Goal: Transaction & Acquisition: Purchase product/service

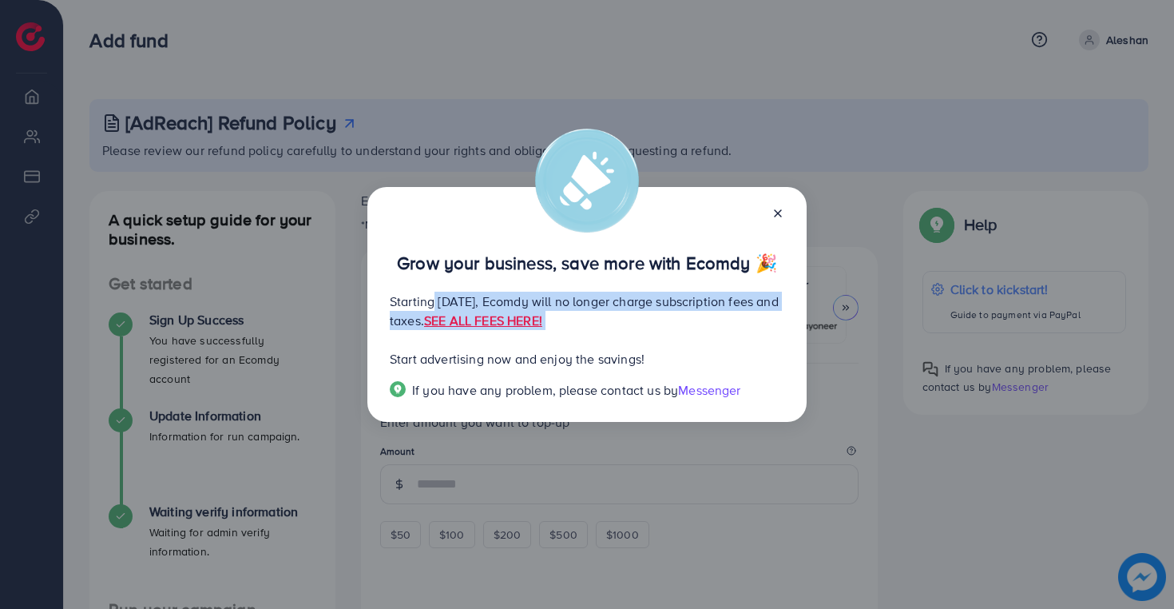
drag, startPoint x: 424, startPoint y: 308, endPoint x: 729, endPoint y: 344, distance: 307.3
click at [729, 344] on div "Grow your business, save more with Ecomdy 🎉 Starting [DATE], Ecomdy will no lon…" at bounding box center [586, 304] width 439 height 235
click at [728, 339] on div "Grow your business, save more with Ecomdy 🎉 Starting [DATE], Ecomdy will no lon…" at bounding box center [586, 304] width 439 height 235
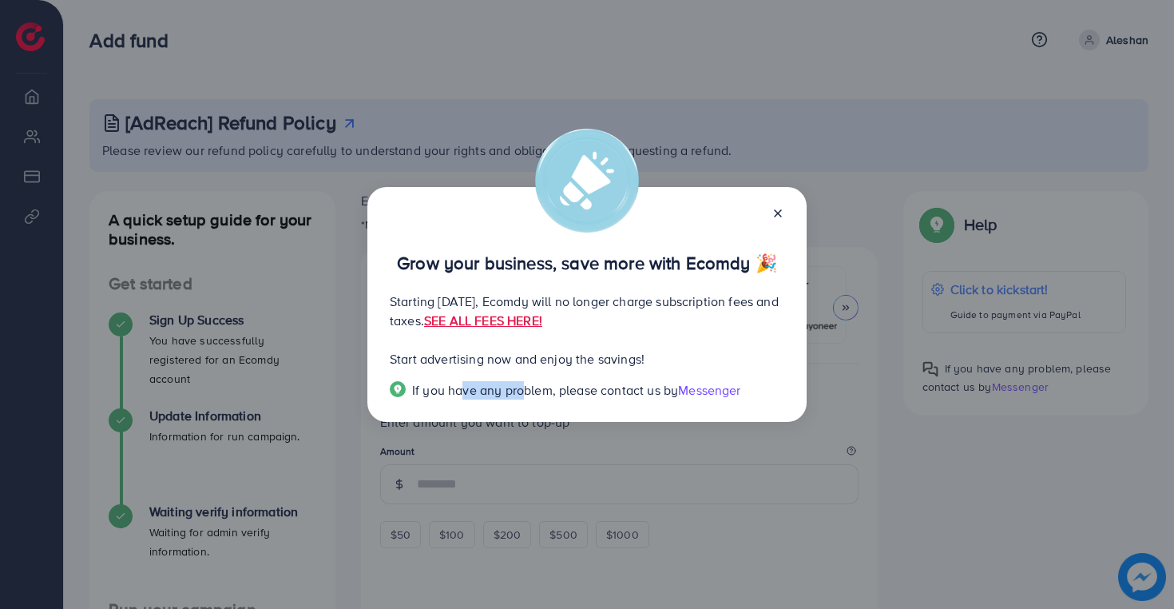
drag, startPoint x: 455, startPoint y: 397, endPoint x: 514, endPoint y: 396, distance: 59.1
click at [514, 396] on span "If you have any problem, please contact us by" at bounding box center [545, 390] width 266 height 18
click at [520, 394] on span "If you have any problem, please contact us by" at bounding box center [545, 390] width 266 height 18
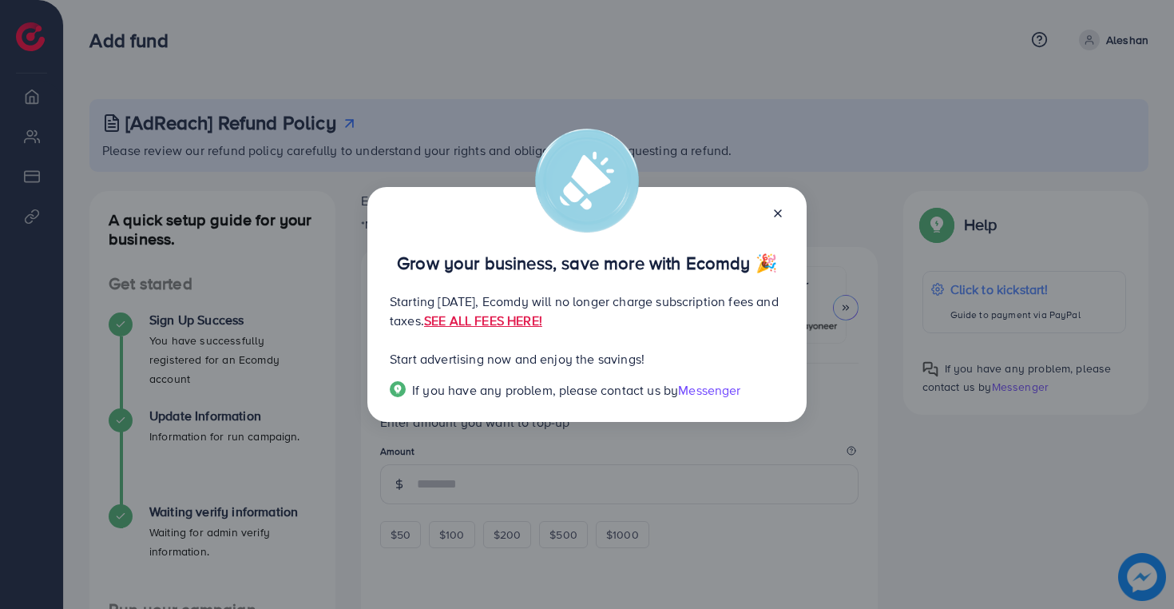
click at [534, 361] on p "Start advertising now and enjoy the savings!" at bounding box center [587, 358] width 395 height 19
click at [431, 298] on p "Starting [DATE], Ecomdy will no longer charge subscription fees and taxes. SEE …" at bounding box center [587, 311] width 395 height 38
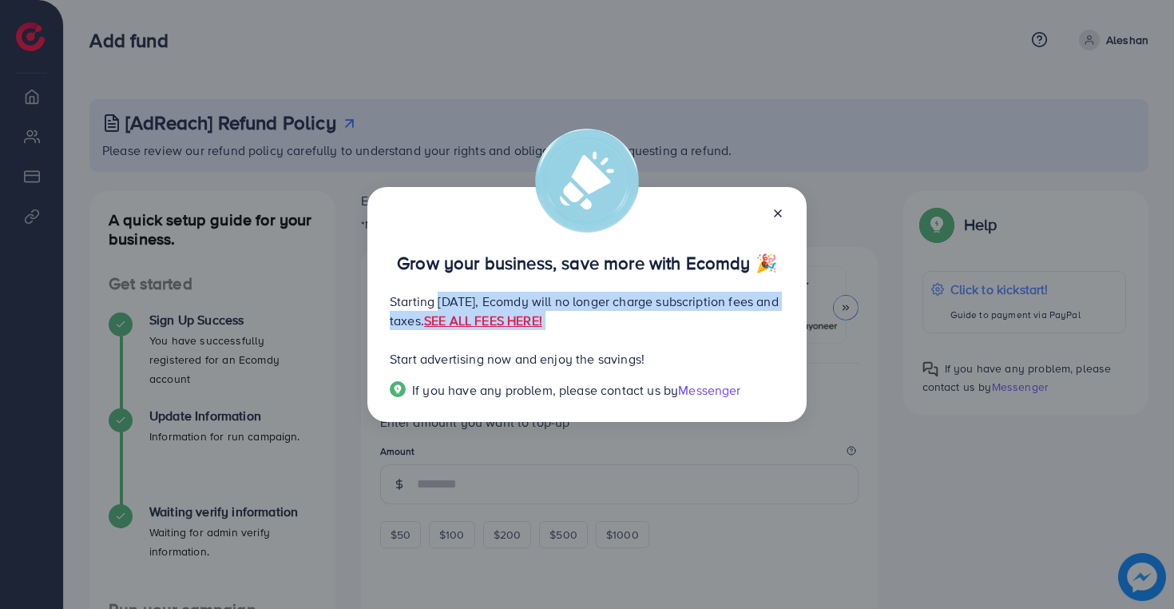
drag, startPoint x: 431, startPoint y: 298, endPoint x: 701, endPoint y: 318, distance: 270.7
click at [701, 318] on p "Starting [DATE], Ecomdy will no longer charge subscription fees and taxes. SEE …" at bounding box center [587, 311] width 395 height 38
click at [542, 321] on link "SEE ALL FEES HERE!" at bounding box center [483, 321] width 118 height 18
drag, startPoint x: 334, startPoint y: 326, endPoint x: 511, endPoint y: 264, distance: 188.0
click at [336, 326] on div "Grow your business, save more with Ecomdy 🎉 Starting [DATE], Ecomdy will no lon…" at bounding box center [587, 304] width 1174 height 609
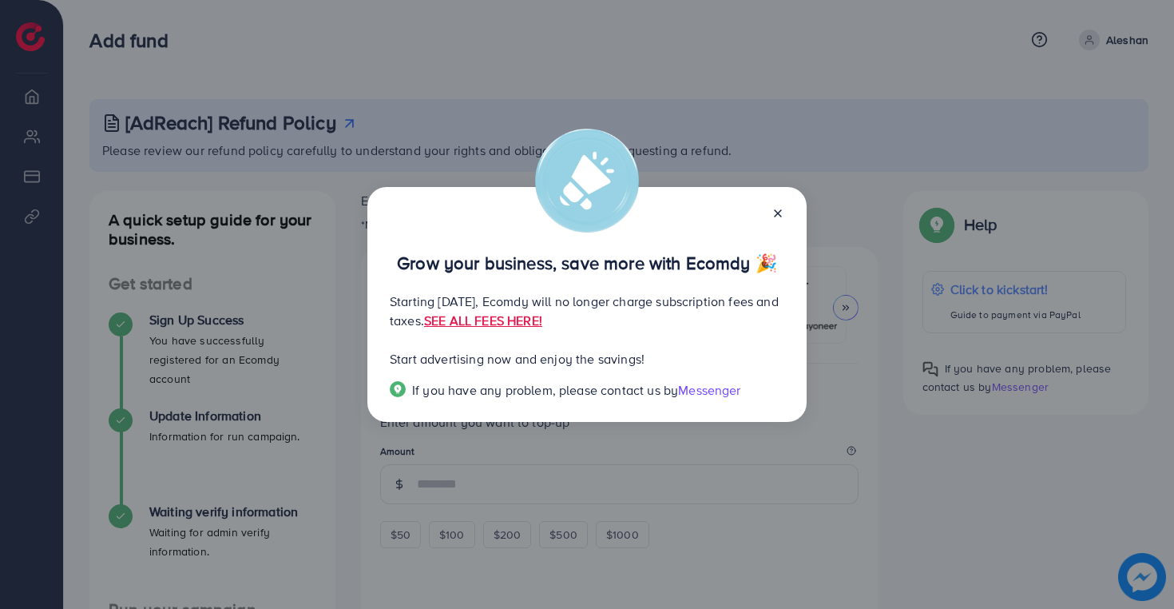
click at [780, 211] on line at bounding box center [778, 213] width 6 height 6
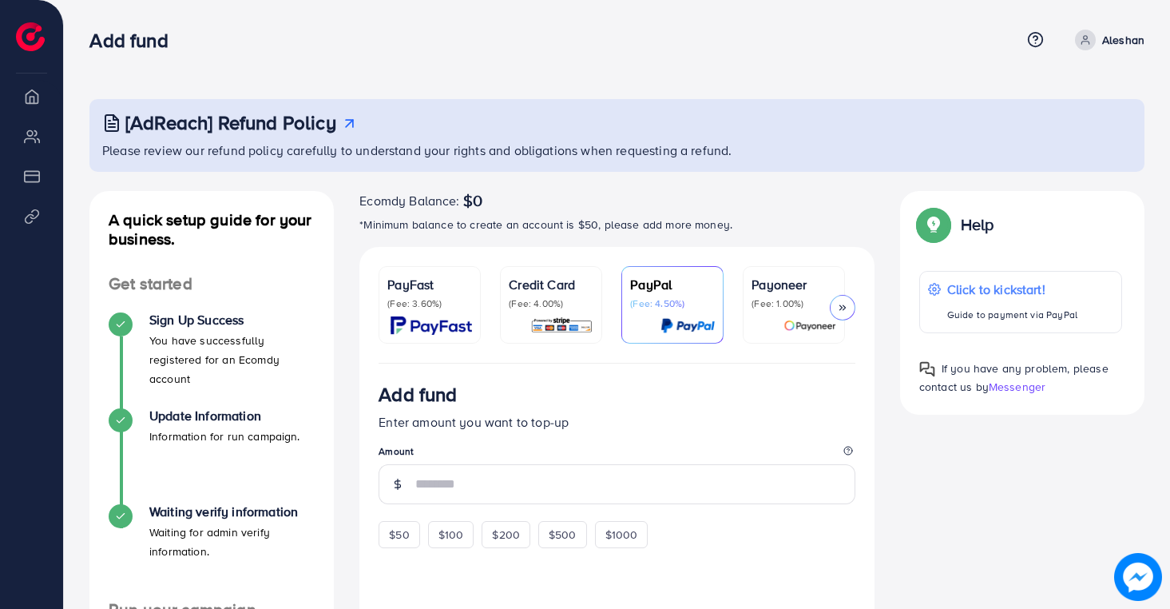
scroll to position [25, 0]
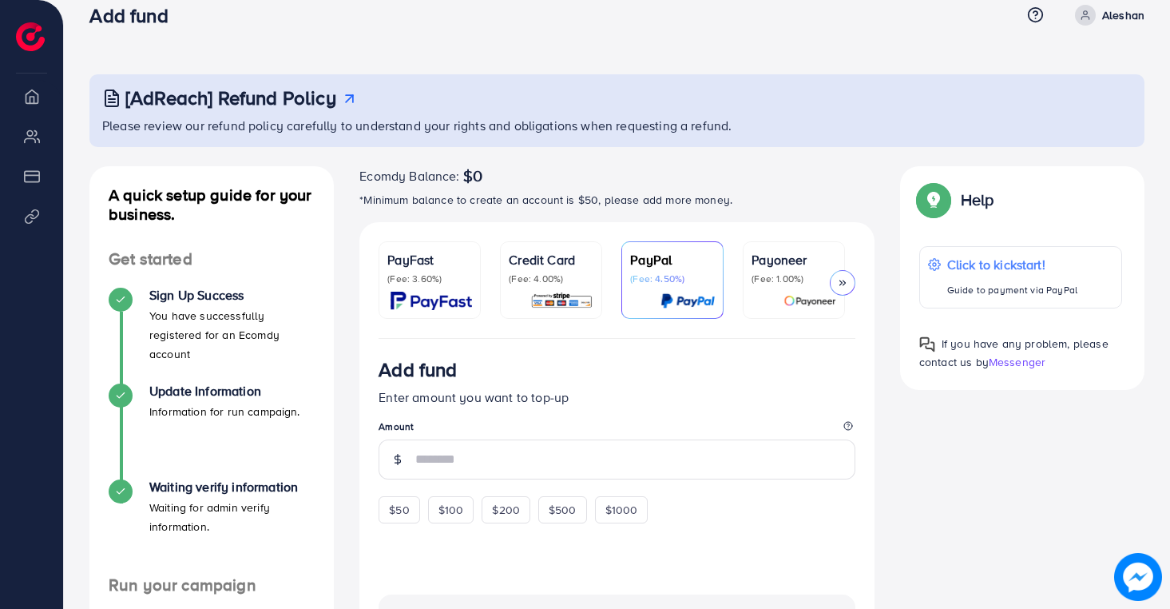
click at [765, 280] on p "(Fee: 1.00%)" at bounding box center [794, 278] width 85 height 13
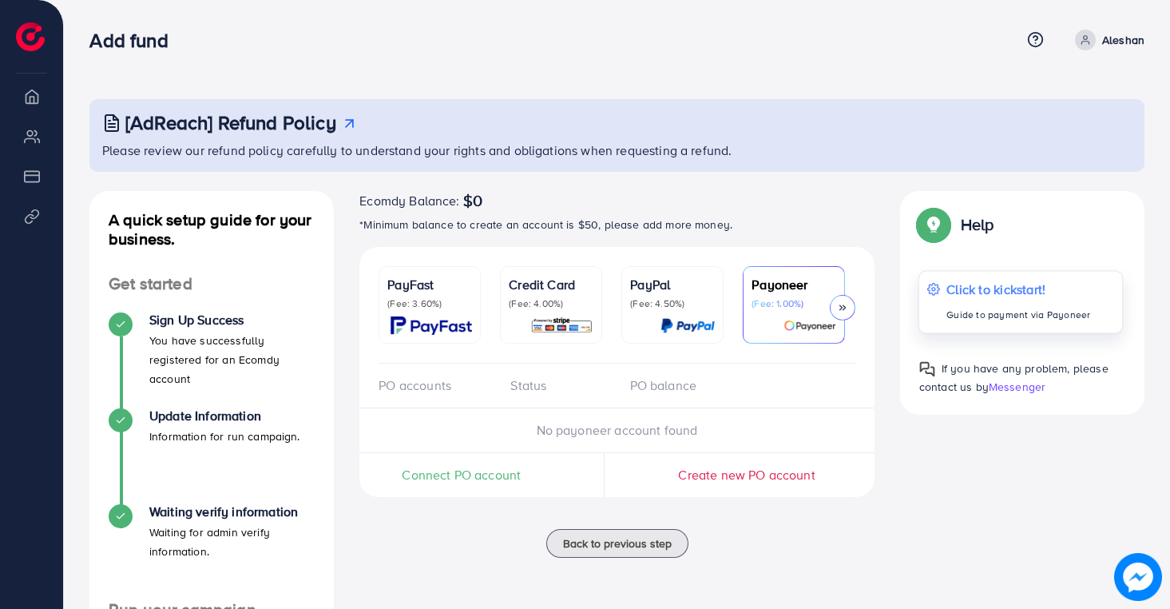
click at [979, 297] on p "Click to kickstart!" at bounding box center [1019, 289] width 144 height 19
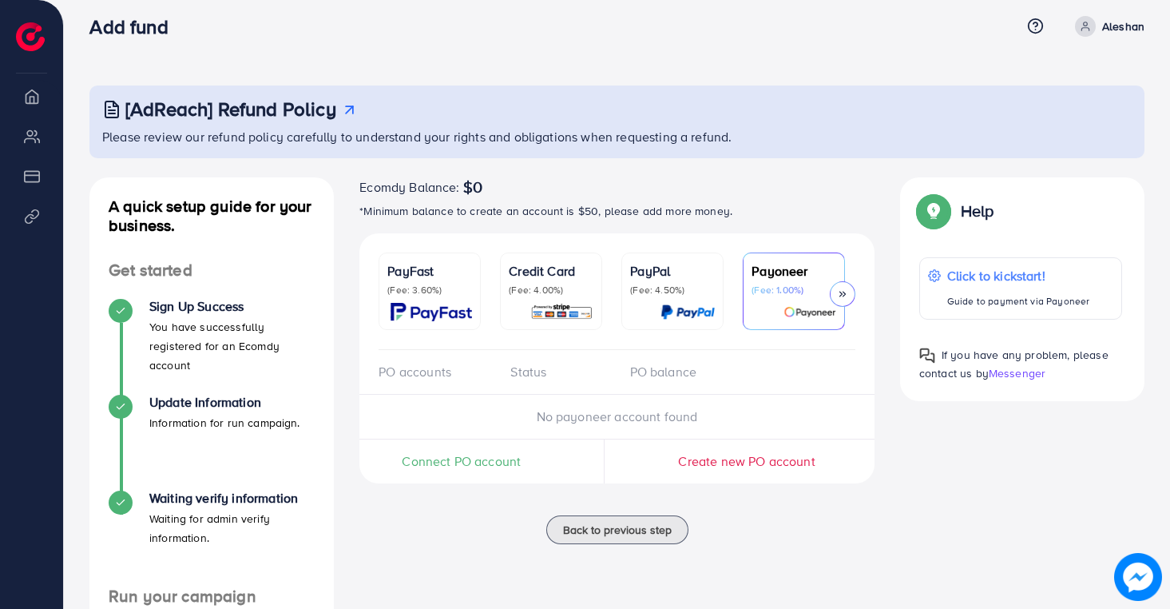
scroll to position [14, 0]
click at [467, 469] on span "Connect PO account" at bounding box center [461, 460] width 119 height 18
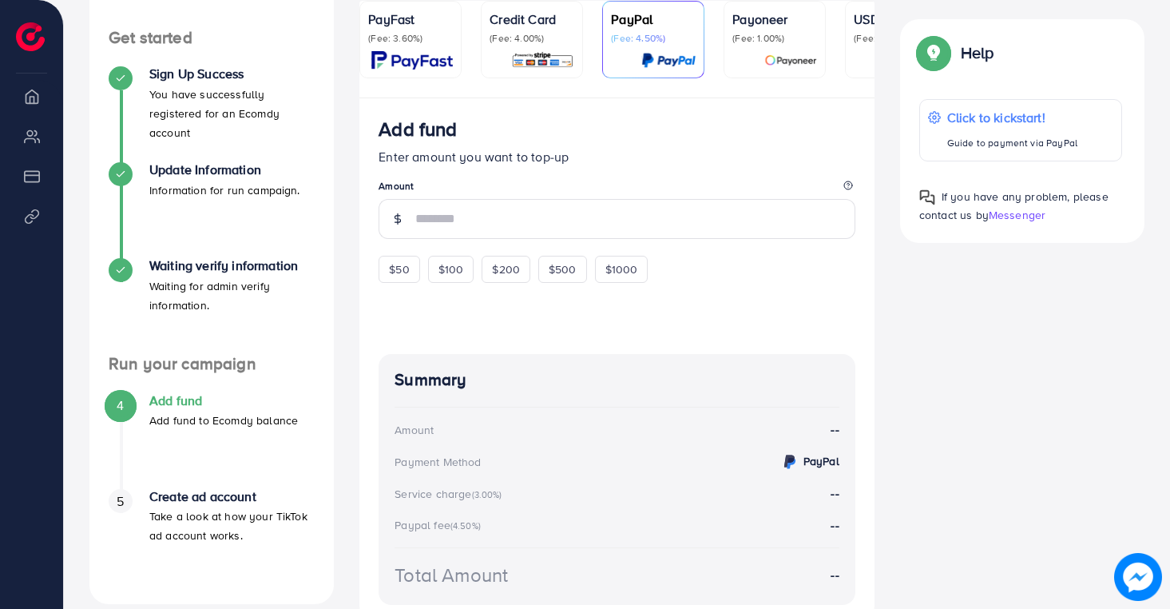
scroll to position [245, 0]
click at [747, 58] on div at bounding box center [775, 61] width 85 height 18
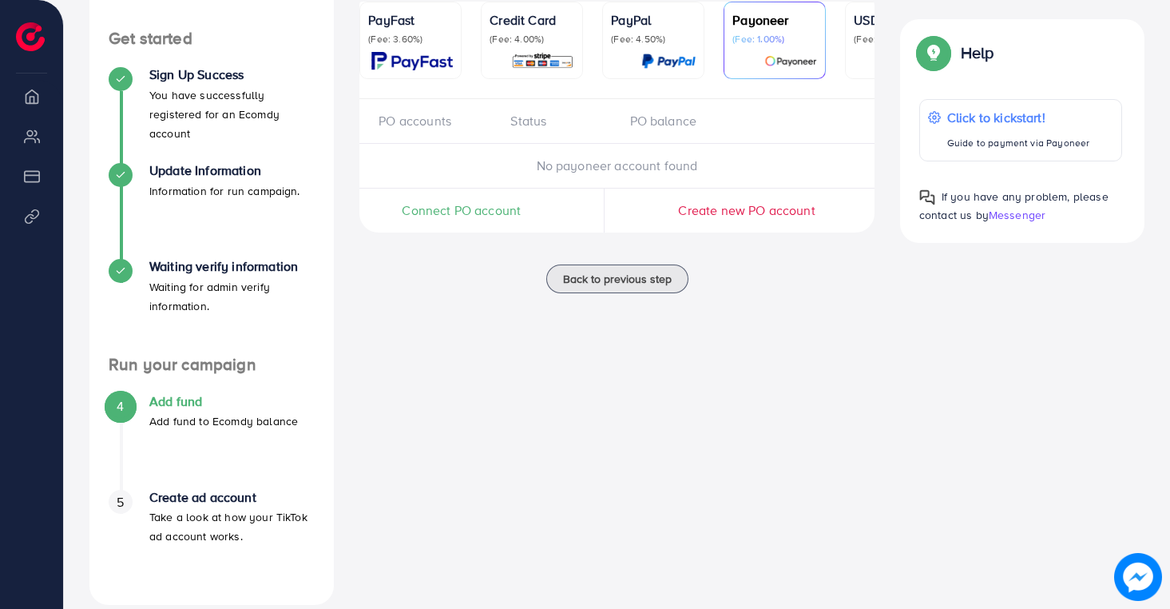
click at [439, 204] on span "Connect PO account" at bounding box center [461, 210] width 119 height 18
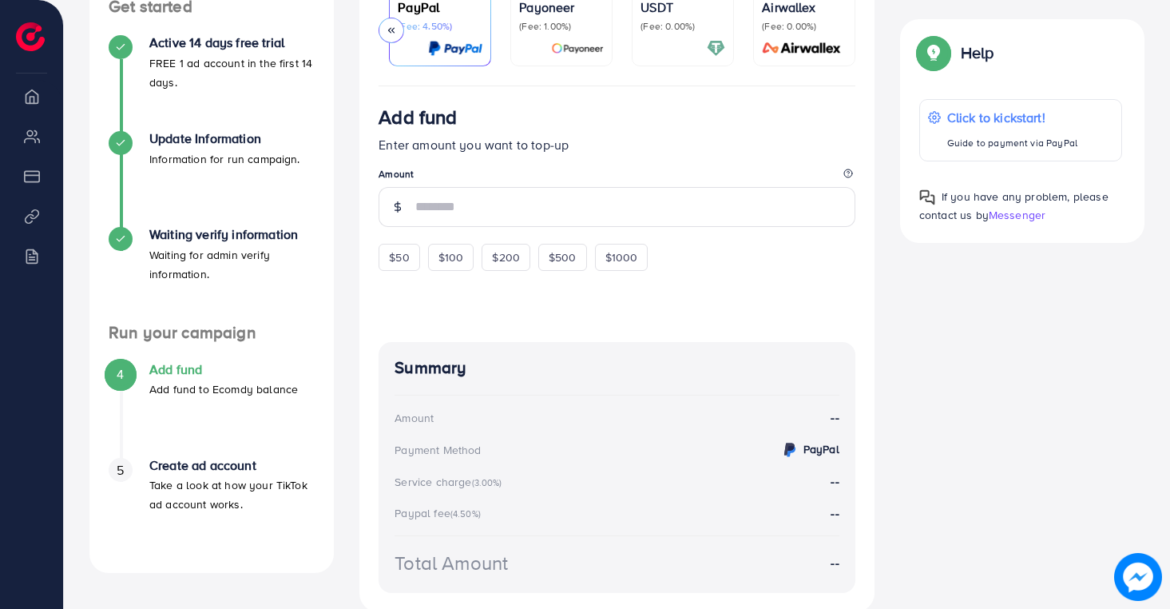
scroll to position [389, 0]
